Goal: Task Accomplishment & Management: Use online tool/utility

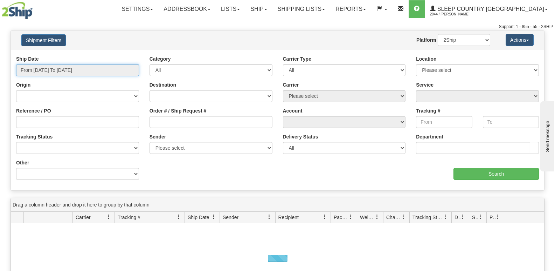
click at [75, 65] on input "From 08/22/2025 To 08/23/2025" at bounding box center [77, 70] width 123 height 12
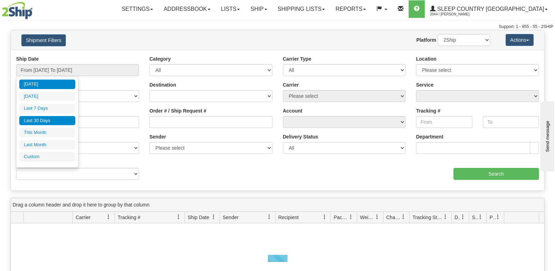
click at [53, 121] on li "Last 30 Days" at bounding box center [47, 120] width 56 height 9
type input "From 07/25/2025 To 08/23/2025"
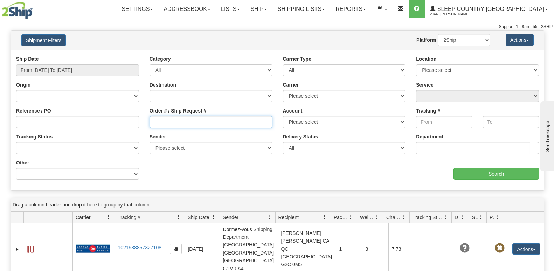
click at [172, 122] on input "Order # / Ship Request #" at bounding box center [211, 122] width 123 height 12
paste input "8163657"
type input "8163657"
click at [471, 34] on select "2Ship Imported" at bounding box center [464, 40] width 53 height 12
click at [438, 34] on select "2Ship Imported" at bounding box center [464, 40] width 53 height 12
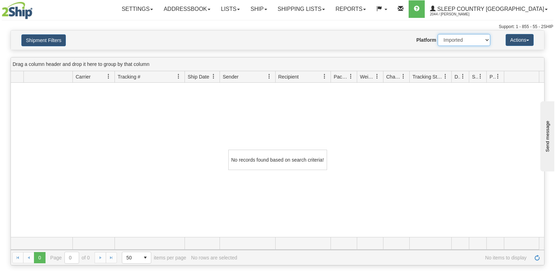
click at [461, 38] on select "2Ship Imported" at bounding box center [464, 40] width 53 height 12
select select "0"
click at [438, 34] on select "2Ship Imported" at bounding box center [464, 40] width 53 height 12
drag, startPoint x: 60, startPoint y: 44, endPoint x: 93, endPoint y: 51, distance: 33.3
click at [60, 43] on button "Shipment Filters" at bounding box center [43, 40] width 44 height 12
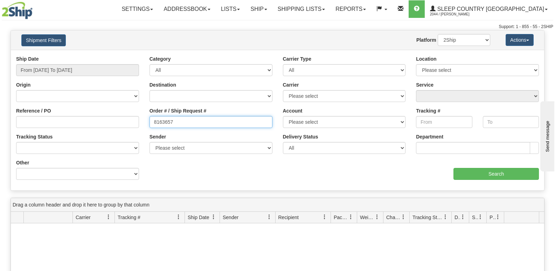
drag, startPoint x: 193, startPoint y: 126, endPoint x: 131, endPoint y: 126, distance: 61.6
click at [131, 55] on div "Reference / PO Order # / Ship Request # 8163657 Account Please select Canada Po…" at bounding box center [277, 55] width 533 height 0
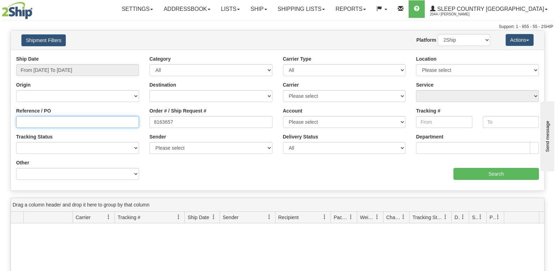
click at [131, 126] on input "Reference / PO" at bounding box center [77, 122] width 123 height 12
paste input "1052781"
type input "1052781"
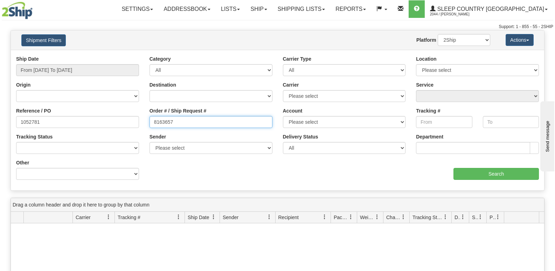
drag, startPoint x: 183, startPoint y: 123, endPoint x: 137, endPoint y: 122, distance: 46.6
click at [137, 55] on div "Reference / PO 1052781 Order # / Ship Request # 8163657 Account Please select C…" at bounding box center [277, 55] width 533 height 0
paste input "1052781"
type input "1052781"
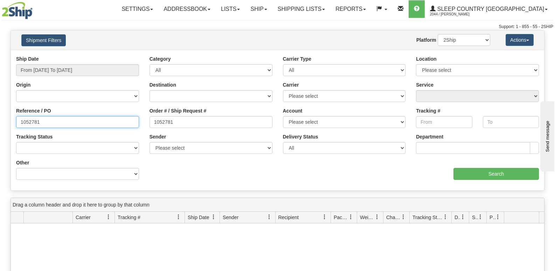
drag, startPoint x: 108, startPoint y: 119, endPoint x: 17, endPoint y: 118, distance: 90.7
click at [17, 118] on input "1052781" at bounding box center [77, 122] width 123 height 12
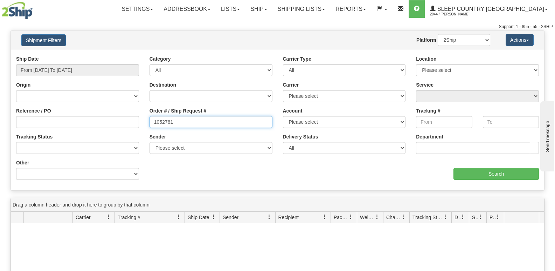
click at [185, 120] on input "1052781" at bounding box center [211, 122] width 123 height 12
type input "1052781"
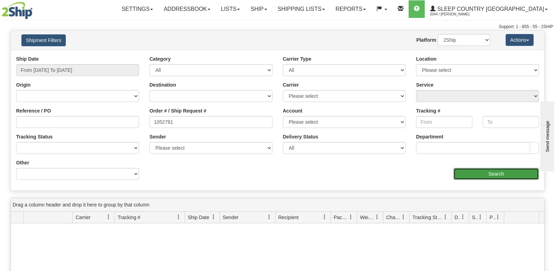
click at [505, 175] on input "Search" at bounding box center [495, 174] width 85 height 12
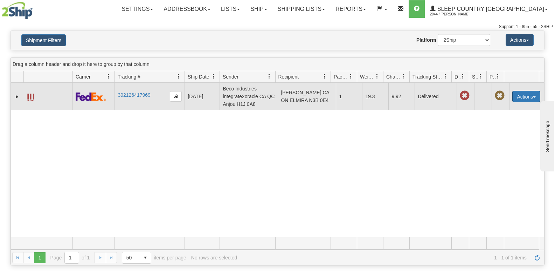
click at [518, 97] on button "Actions" at bounding box center [526, 96] width 28 height 11
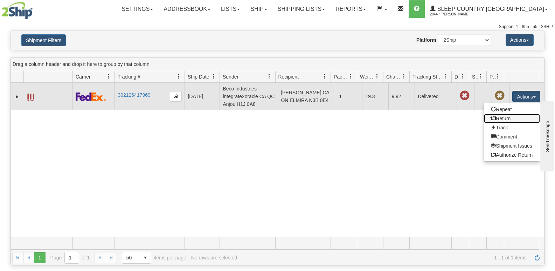
click at [506, 117] on link "Return" at bounding box center [512, 118] width 56 height 9
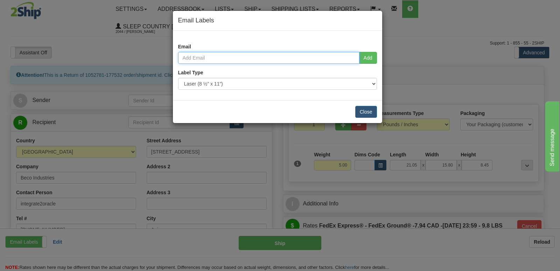
click at [236, 59] on input "email" at bounding box center [268, 58] width 181 height 12
click at [242, 58] on input "email" at bounding box center [268, 58] width 181 height 12
paste input "[EMAIL_ADDRESS][DOMAIN_NAME]"
type input "[EMAIL_ADDRESS][DOMAIN_NAME]"
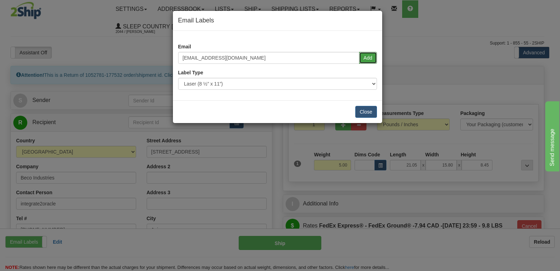
click at [366, 58] on button "Add" at bounding box center [368, 58] width 18 height 12
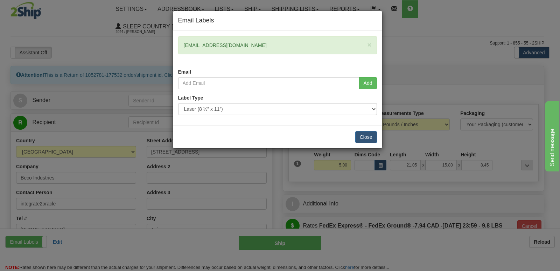
click at [337, 168] on div "Email Labels × [EMAIL_ADDRESS][DOMAIN_NAME] Email Add Label Type Use Default La…" at bounding box center [280, 135] width 560 height 271
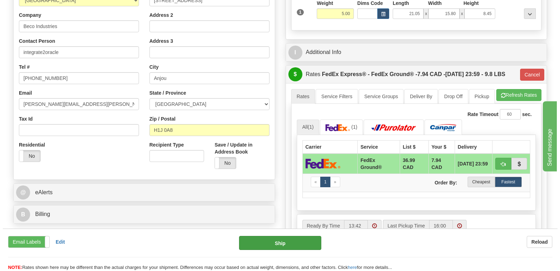
scroll to position [117, 0]
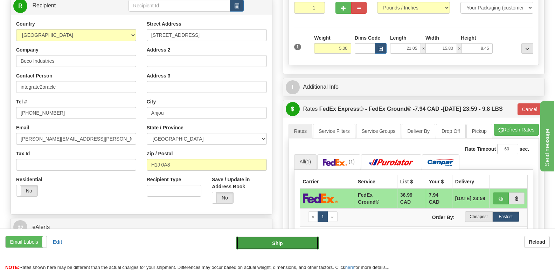
click at [261, 246] on button "Ship" at bounding box center [277, 243] width 82 height 14
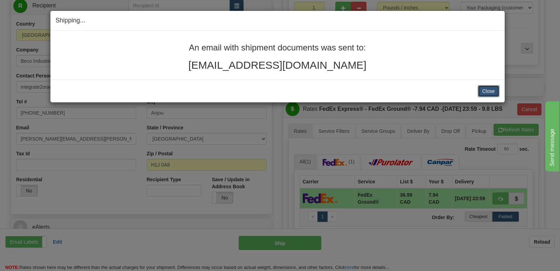
click at [487, 90] on button "Close" at bounding box center [489, 91] width 22 height 12
